Goal: Check status: Check status

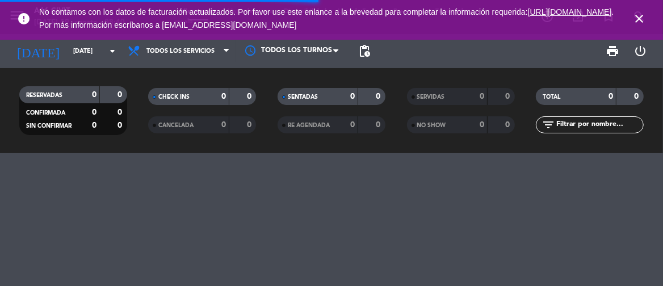
click at [639, 18] on icon "close" at bounding box center [639, 19] width 14 height 14
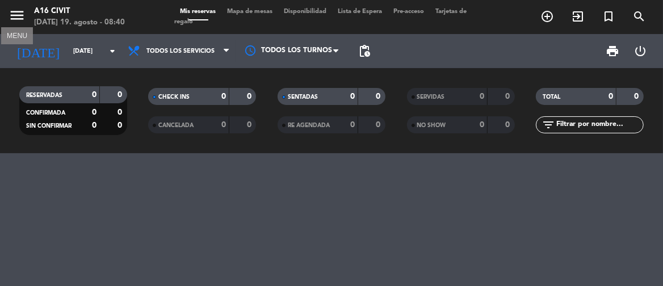
click at [17, 17] on icon "menu" at bounding box center [17, 15] width 17 height 17
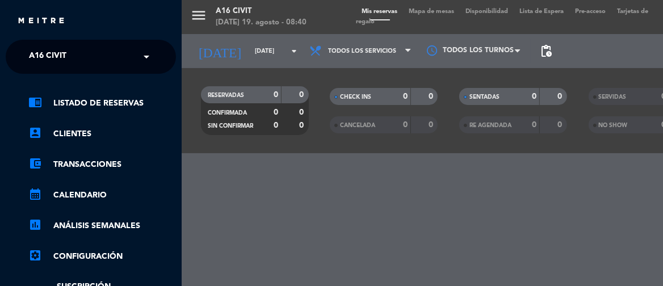
click at [87, 60] on input "text" at bounding box center [92, 57] width 139 height 25
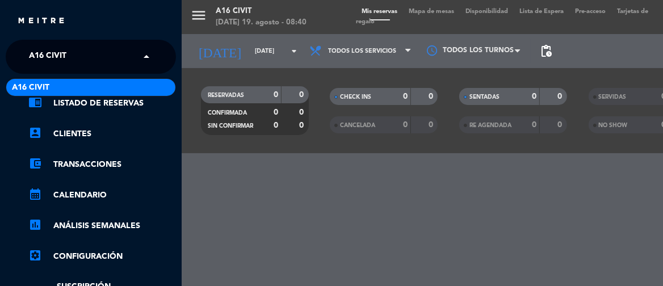
click at [87, 60] on input "text" at bounding box center [92, 57] width 139 height 25
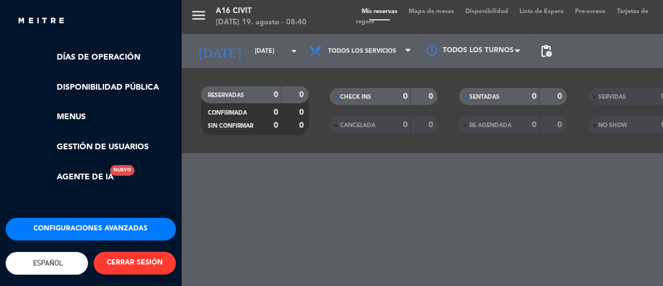
scroll to position [297, 0]
click at [114, 259] on button "CERRAR SESIÓN" at bounding box center [135, 263] width 82 height 23
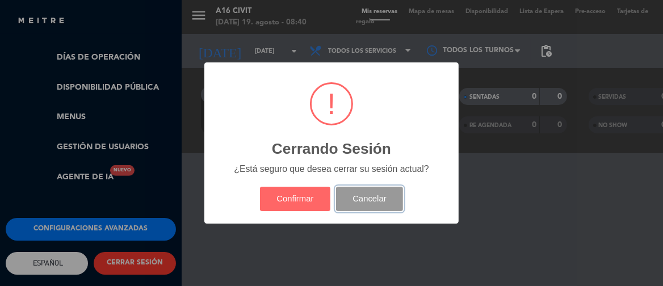
click at [343, 199] on button "Cancelar" at bounding box center [370, 199] width 68 height 24
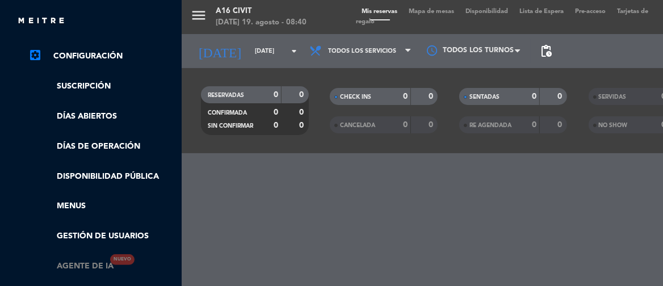
scroll to position [184, 0]
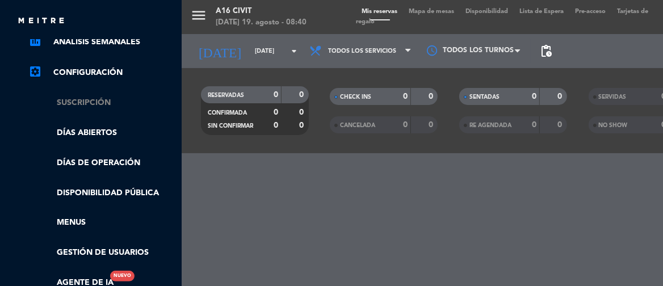
click at [98, 103] on link "Suscripción" at bounding box center [102, 103] width 148 height 13
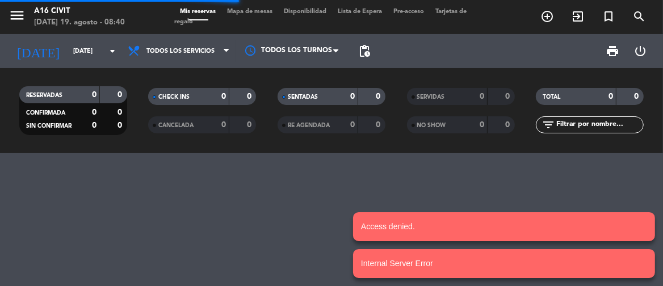
click at [7, 12] on div "menu A16 [PERSON_NAME] [DATE] 19. agosto - 08:40" at bounding box center [83, 17] width 166 height 27
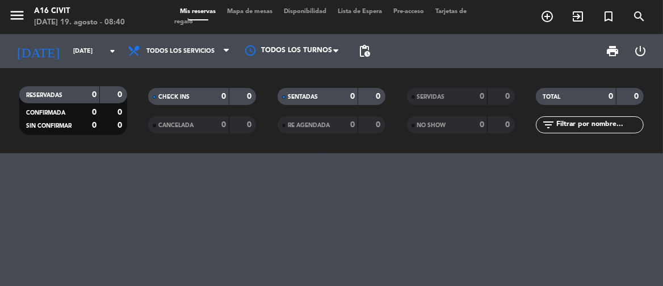
drag, startPoint x: 5, startPoint y: 10, endPoint x: 15, endPoint y: 15, distance: 11.7
click at [9, 12] on div "menu A16 [PERSON_NAME] [DATE] 19. agosto - 08:40" at bounding box center [83, 17] width 166 height 27
click at [15, 15] on icon "menu" at bounding box center [17, 15] width 17 height 17
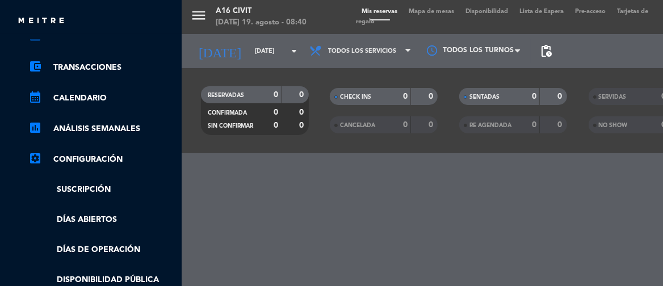
scroll to position [297, 0]
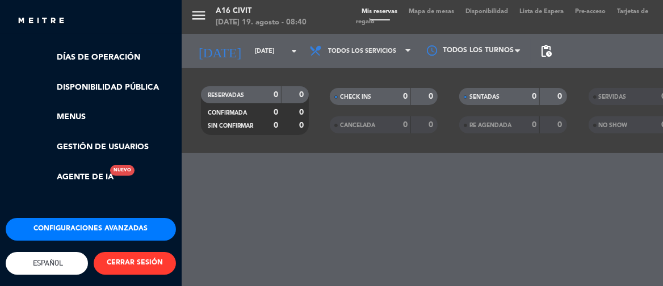
click at [129, 252] on button "CERRAR SESIÓN" at bounding box center [135, 263] width 82 height 23
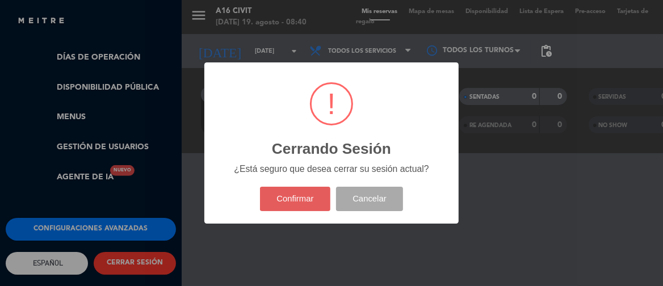
click at [299, 198] on button "Confirmar" at bounding box center [295, 199] width 71 height 24
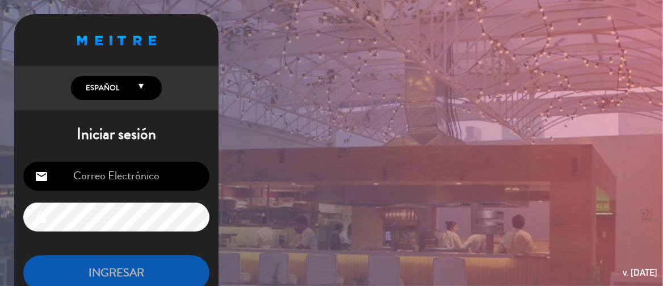
type input "[EMAIL_ADDRESS][DOMAIN_NAME]"
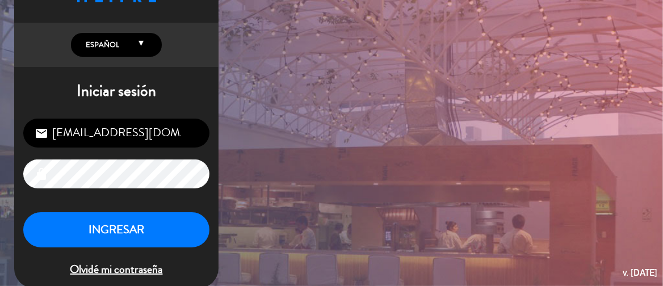
scroll to position [57, 0]
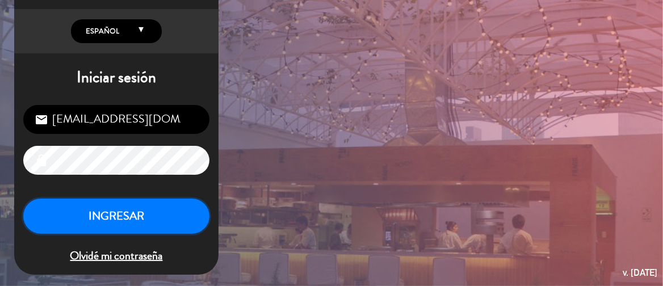
click at [117, 212] on button "INGRESAR" at bounding box center [116, 217] width 186 height 36
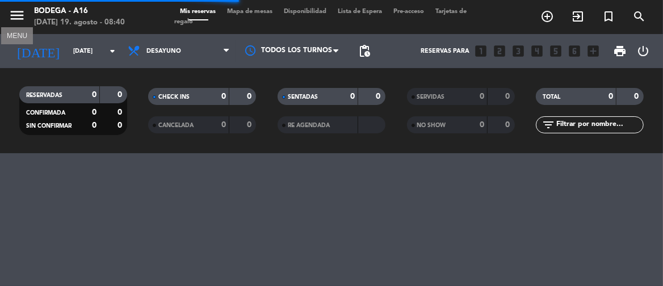
click at [11, 18] on icon "menu" at bounding box center [17, 15] width 17 height 17
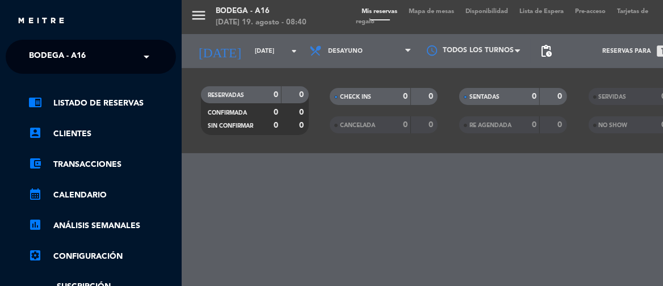
click at [48, 60] on span "Bodega - A16" at bounding box center [57, 57] width 57 height 24
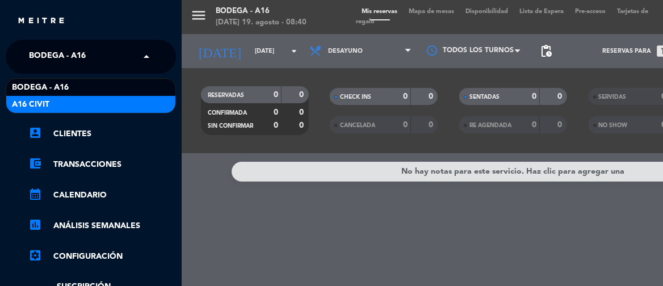
click at [45, 101] on span "A16 Civit" at bounding box center [30, 104] width 37 height 13
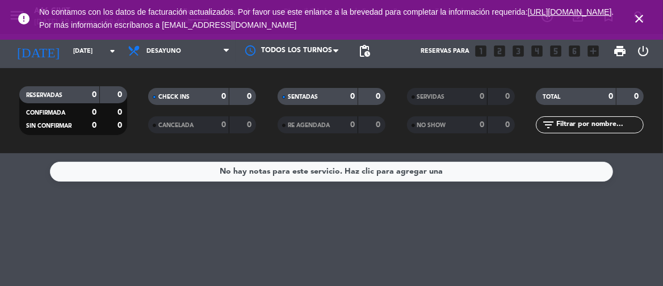
click at [637, 19] on icon "close" at bounding box center [639, 19] width 14 height 14
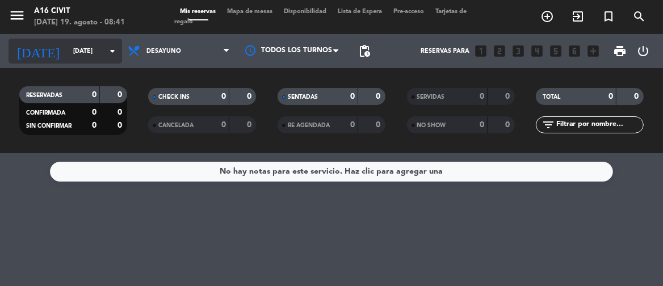
click at [102, 51] on input "[DATE]" at bounding box center [110, 51] width 84 height 19
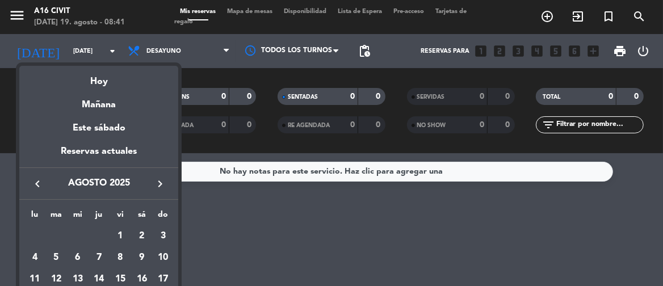
click at [290, 225] on div at bounding box center [331, 143] width 663 height 286
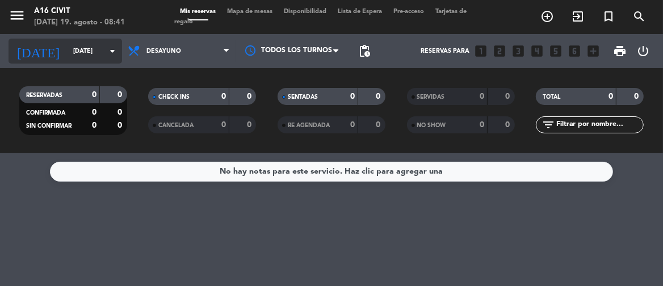
click at [87, 51] on input "[DATE]" at bounding box center [110, 51] width 84 height 19
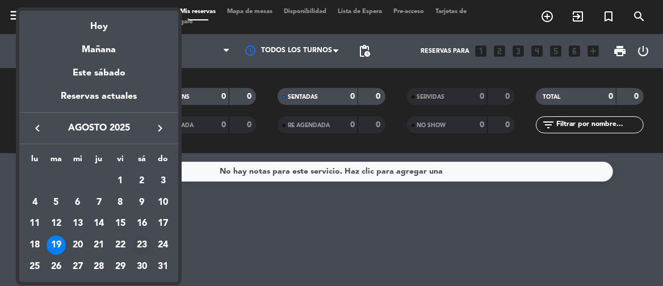
click at [142, 246] on div "23" at bounding box center [141, 245] width 19 height 19
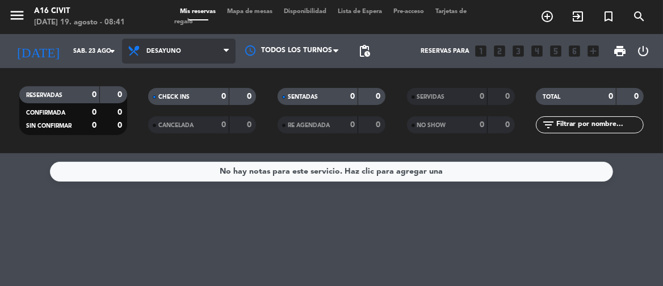
click at [224, 54] on icon at bounding box center [226, 51] width 5 height 9
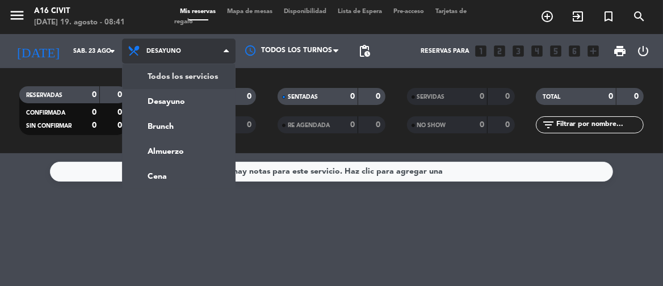
click at [191, 74] on div "menu A16 [PERSON_NAME] [DATE] 19. agosto - 08:41 Mis reservas Mapa de mesas Dis…" at bounding box center [331, 76] width 663 height 153
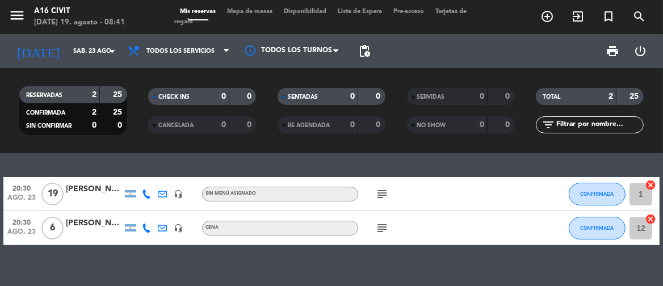
scroll to position [15, 0]
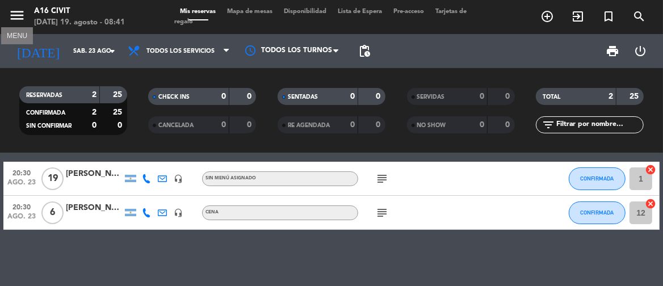
click at [12, 16] on icon "menu" at bounding box center [17, 15] width 17 height 17
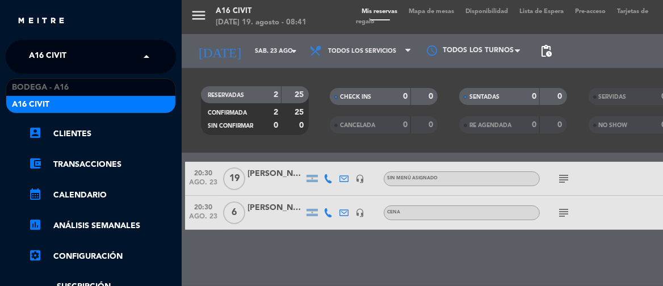
click at [100, 61] on input "text" at bounding box center [92, 57] width 139 height 25
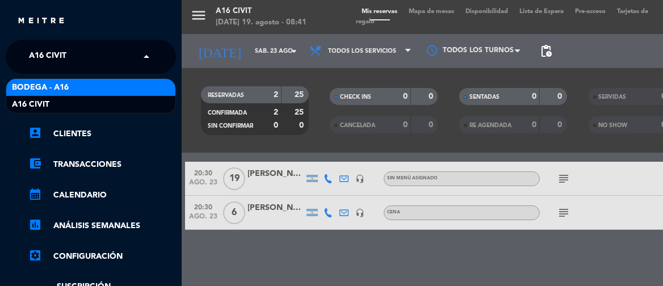
click at [65, 87] on span "Bodega - A16" at bounding box center [40, 87] width 57 height 13
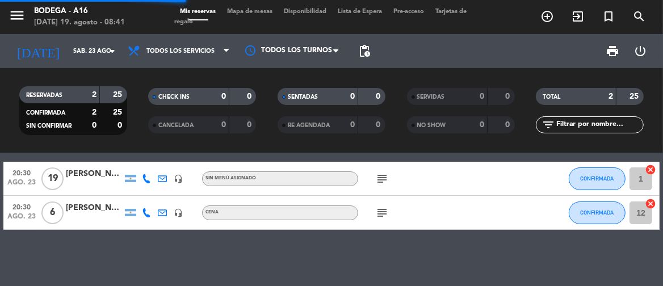
scroll to position [0, 0]
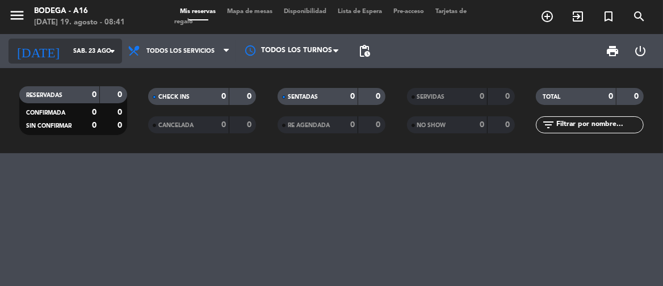
click at [91, 58] on input "sáb. 23 ago." at bounding box center [110, 51] width 84 height 19
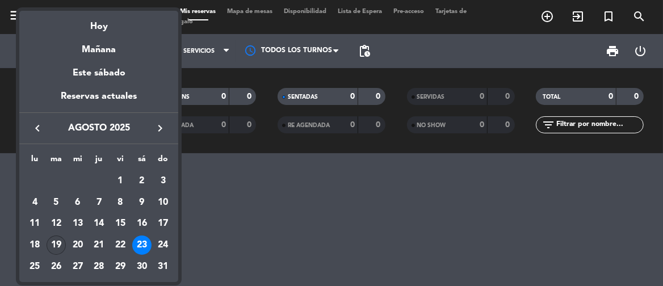
click at [58, 245] on div "19" at bounding box center [56, 245] width 19 height 19
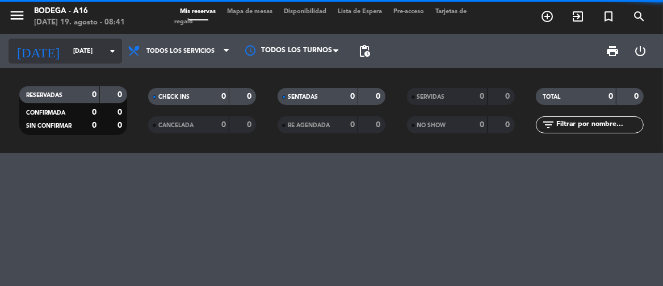
click at [105, 55] on input "[DATE]" at bounding box center [110, 51] width 84 height 19
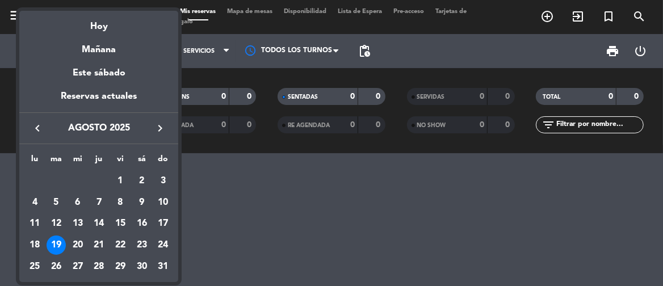
click at [157, 127] on icon "keyboard_arrow_right" at bounding box center [160, 128] width 14 height 14
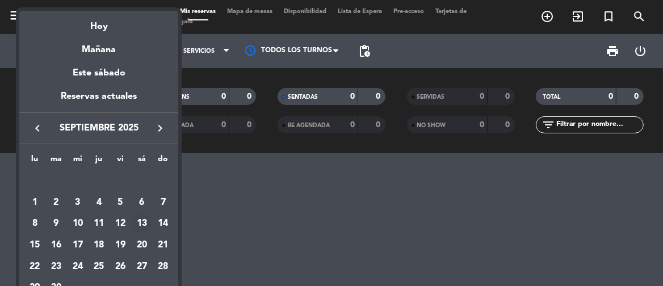
click at [146, 221] on div "13" at bounding box center [141, 223] width 19 height 19
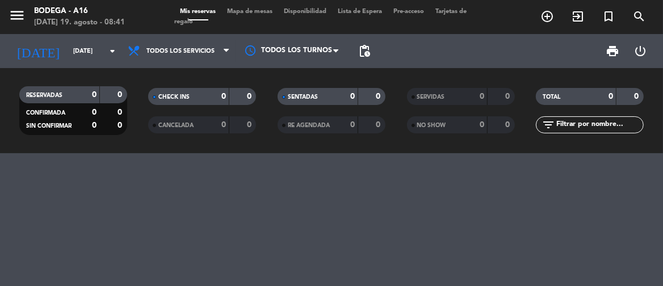
type input "[DATE]"
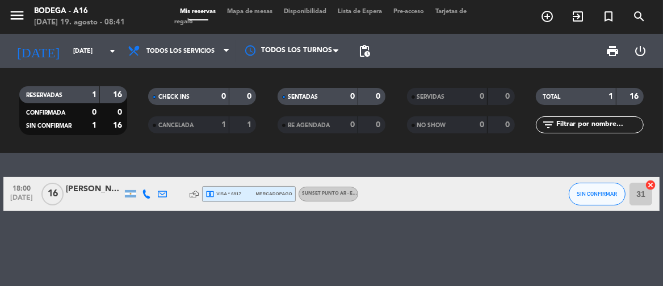
click at [194, 196] on icon at bounding box center [194, 194] width 9 height 9
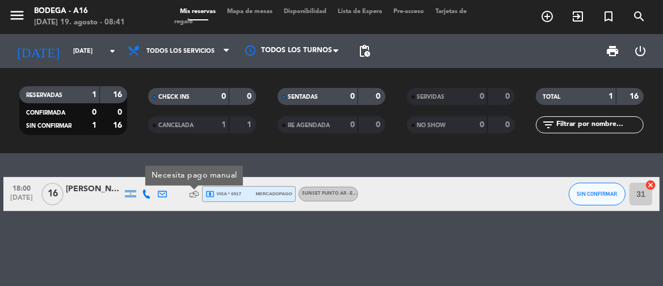
click at [322, 198] on div "Sunset Punto Ar - Entrada General" at bounding box center [329, 194] width 60 height 15
